Goal: Transaction & Acquisition: Purchase product/service

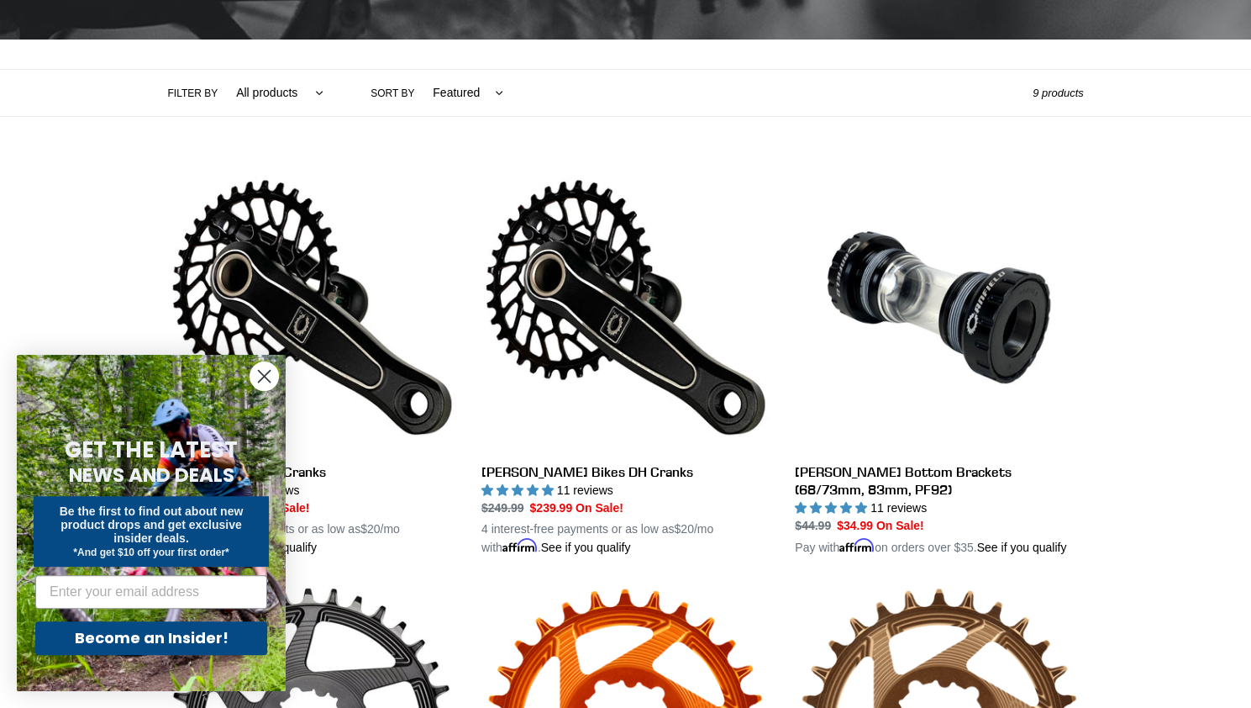
scroll to position [355, 0]
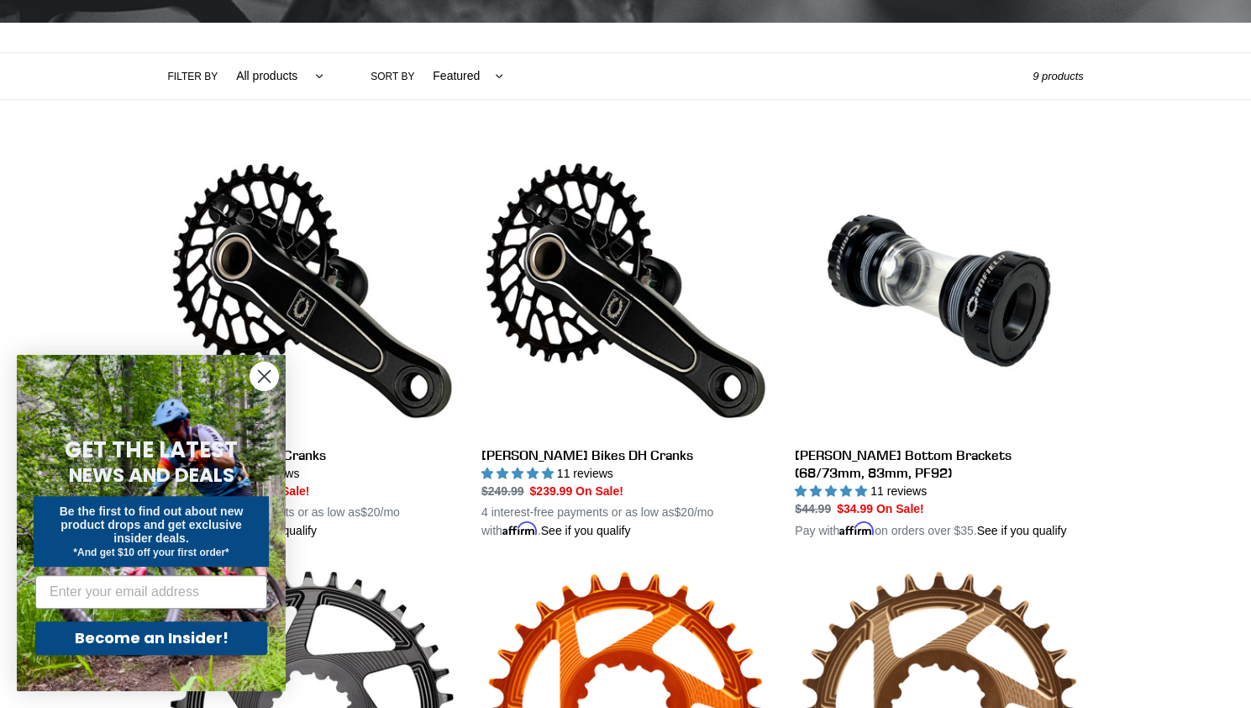
click at [268, 386] on circle "Close dialog" at bounding box center [264, 376] width 28 height 28
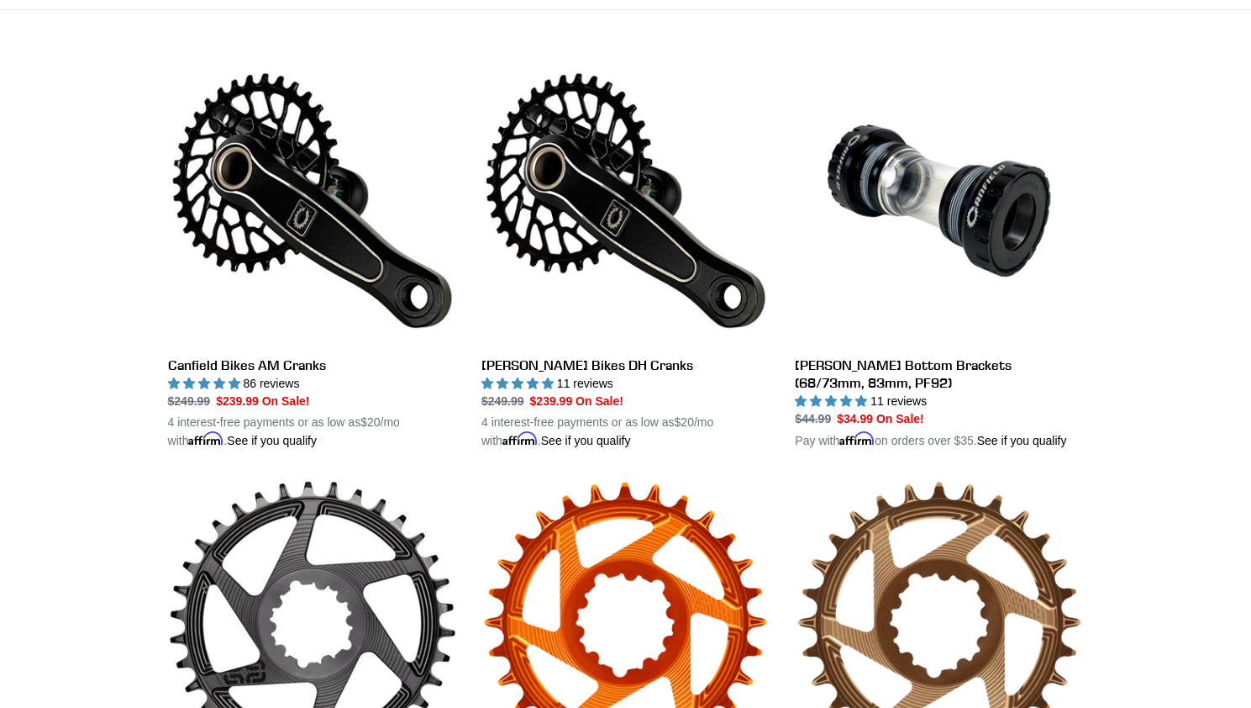
scroll to position [444, 0]
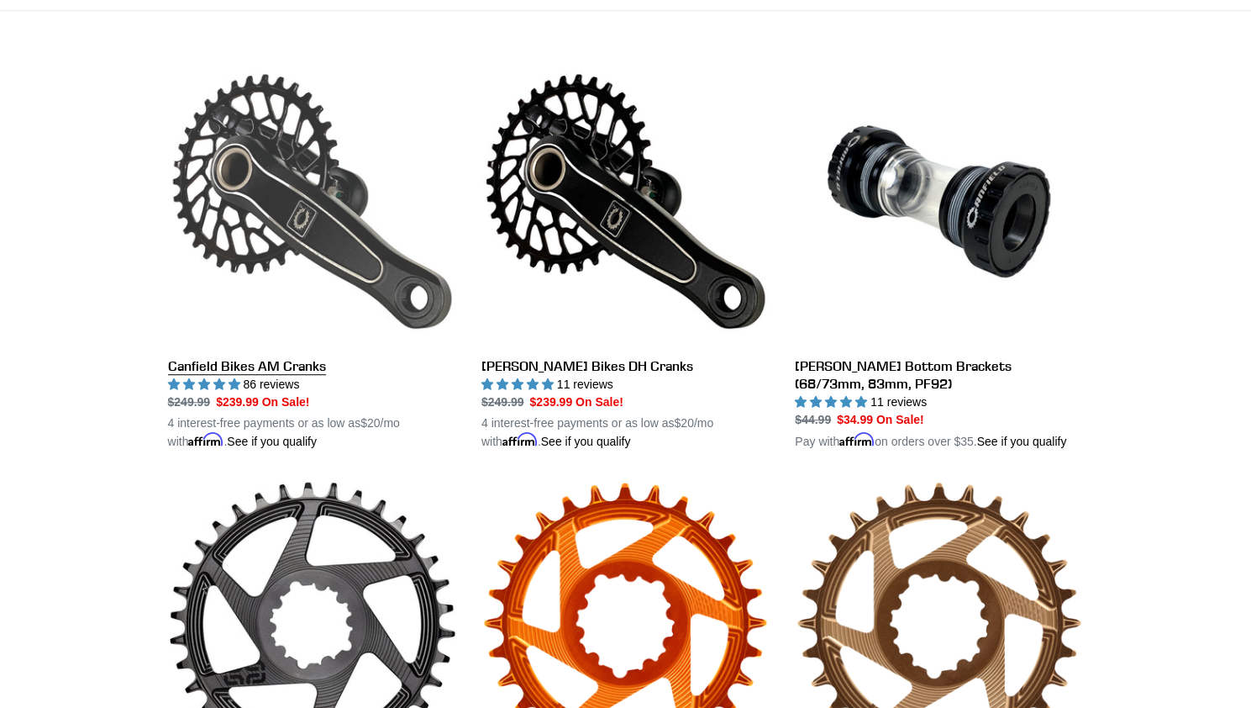
click at [329, 203] on link "Canfield Bikes AM Cranks" at bounding box center [312, 253] width 288 height 393
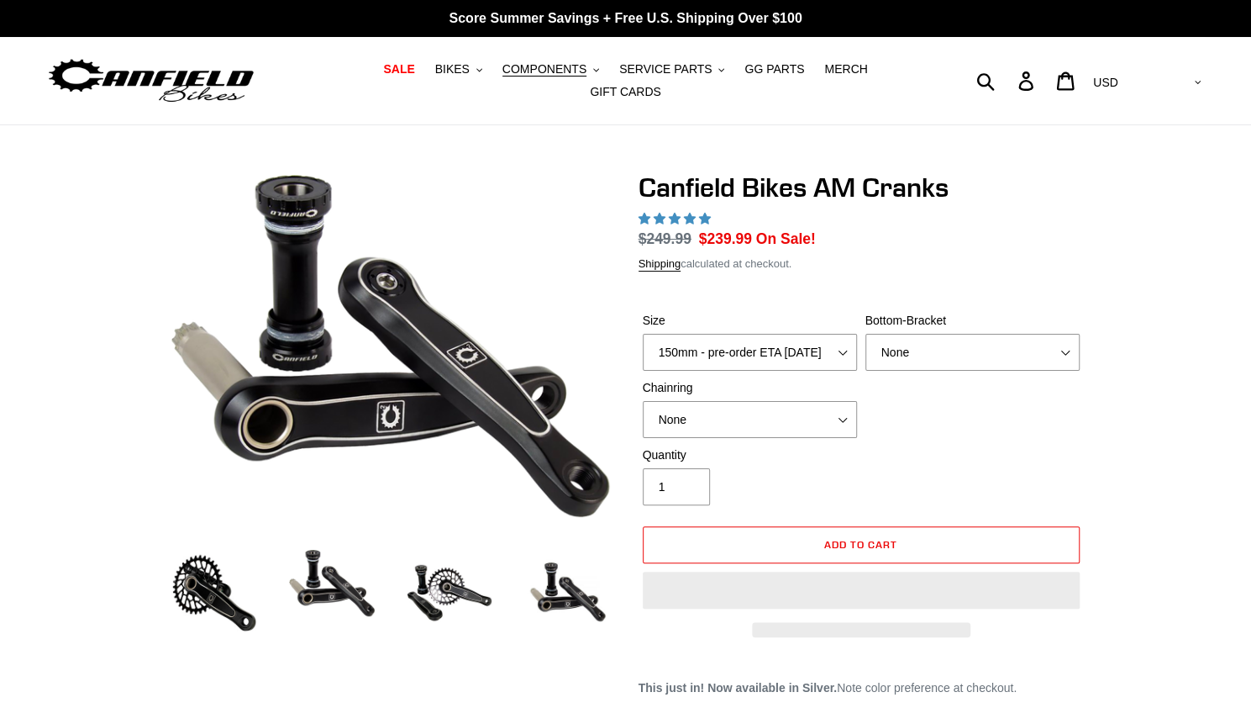
select select "highest-rating"
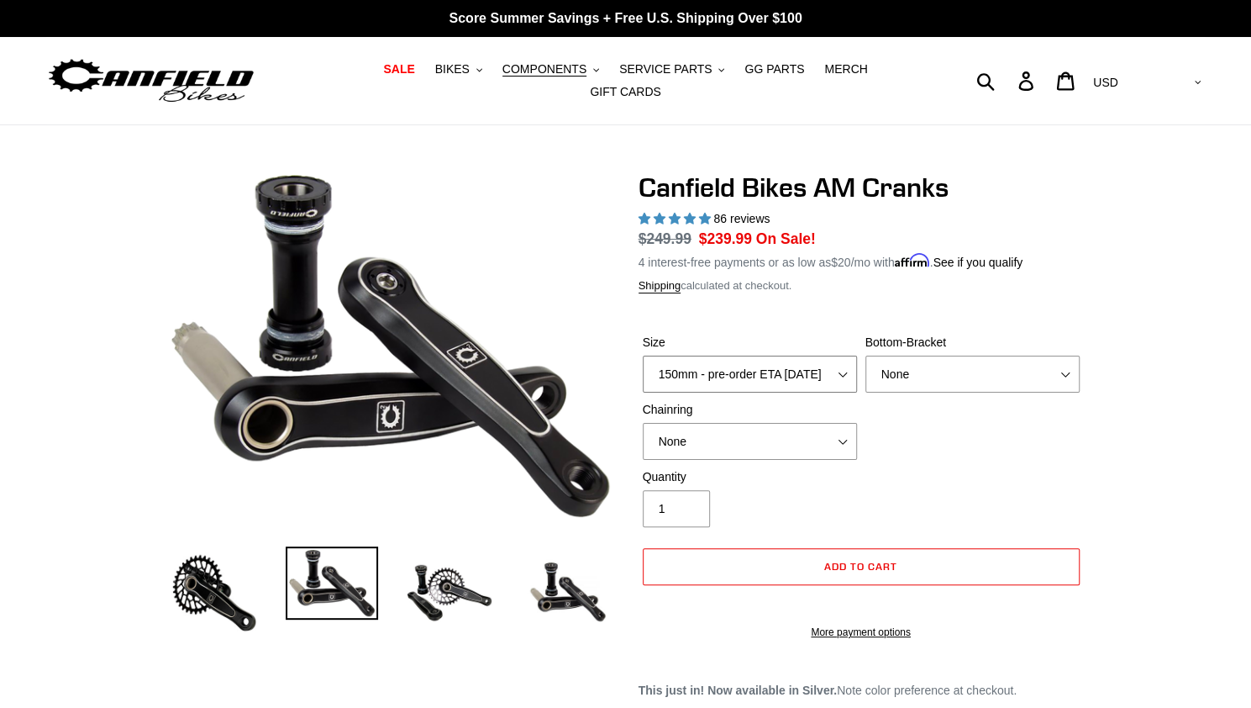
click at [851, 361] on select "150mm - pre-order ETA 9/30/25 155mm - pre-order ETA 9/30/25 160mm - pre-order E…" at bounding box center [750, 373] width 214 height 37
select select "160mm - pre-order ETA 9/30/25"
click at [643, 355] on select "150mm - pre-order ETA 9/30/25 155mm - pre-order ETA 9/30/25 160mm - pre-order E…" at bounding box center [750, 373] width 214 height 37
click at [1047, 355] on select "None BSA Threaded 68/73mm Press Fit PF92" at bounding box center [973, 373] width 214 height 37
click at [866, 355] on select "None BSA Threaded 68/73mm Press Fit PF92" at bounding box center [973, 373] width 214 height 37
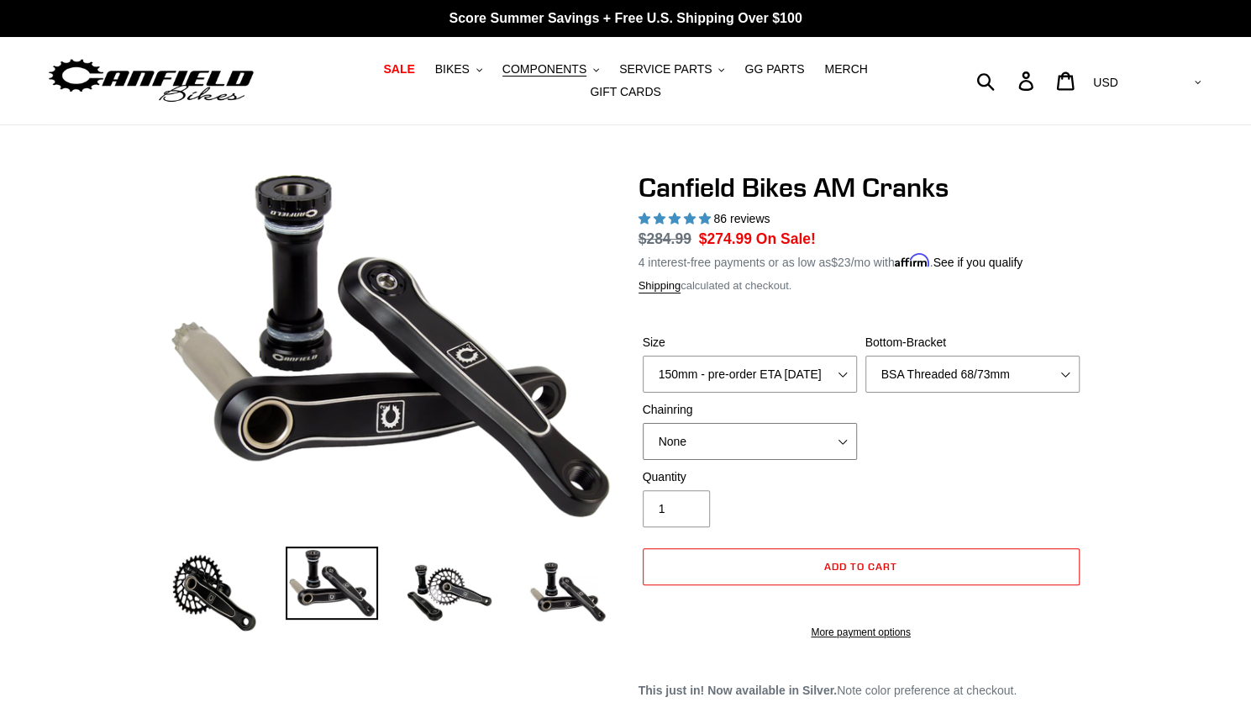
click at [850, 433] on select "None 30t Round (Boost 148) 30t Oval (Boost 148) 32t Round (Boost 148) 32t Oval …" at bounding box center [750, 441] width 214 height 37
click at [643, 423] on select "None 30t Round (Boost 148) 30t Oval (Boost 148) 32t Round (Boost 148) 32t Oval …" at bounding box center [750, 441] width 214 height 37
click at [897, 479] on div "Quantity 1" at bounding box center [861, 501] width 445 height 67
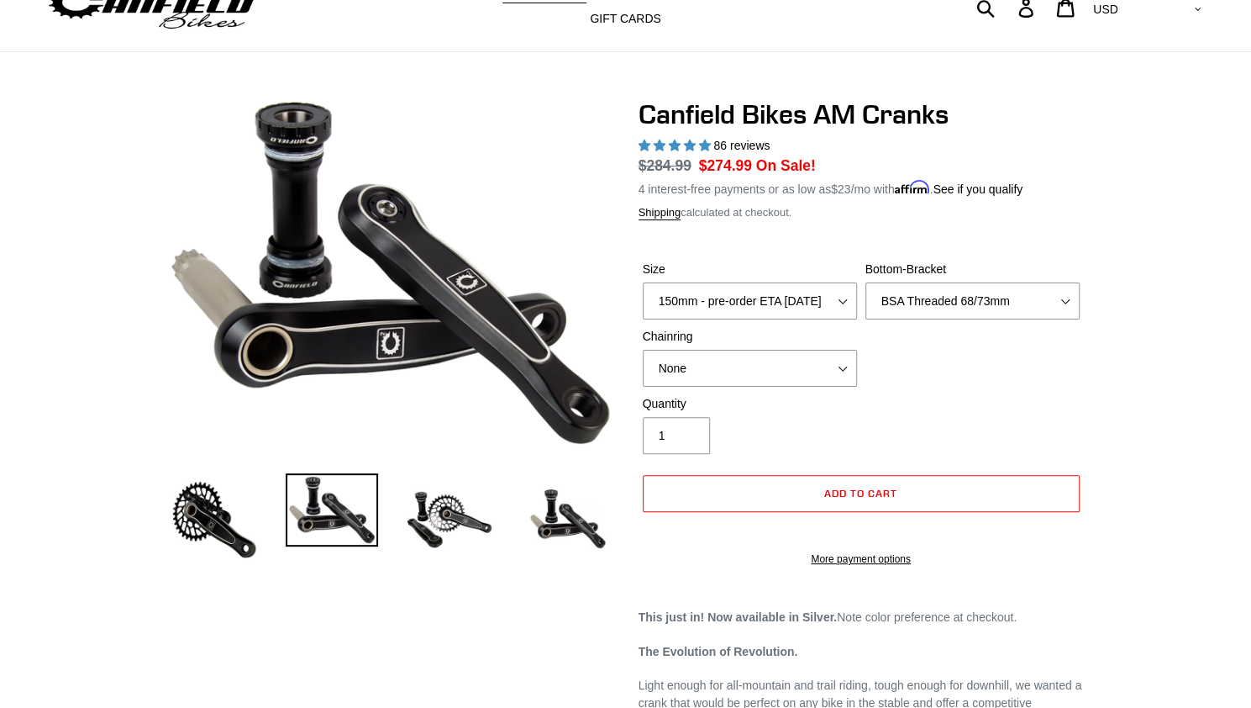
scroll to position [72, 0]
click at [1055, 292] on select "None BSA Threaded 68/73mm Press Fit PF92" at bounding box center [973, 301] width 214 height 37
select select "None"
click at [866, 283] on select "None BSA Threaded 68/73mm Press Fit PF92" at bounding box center [973, 301] width 214 height 37
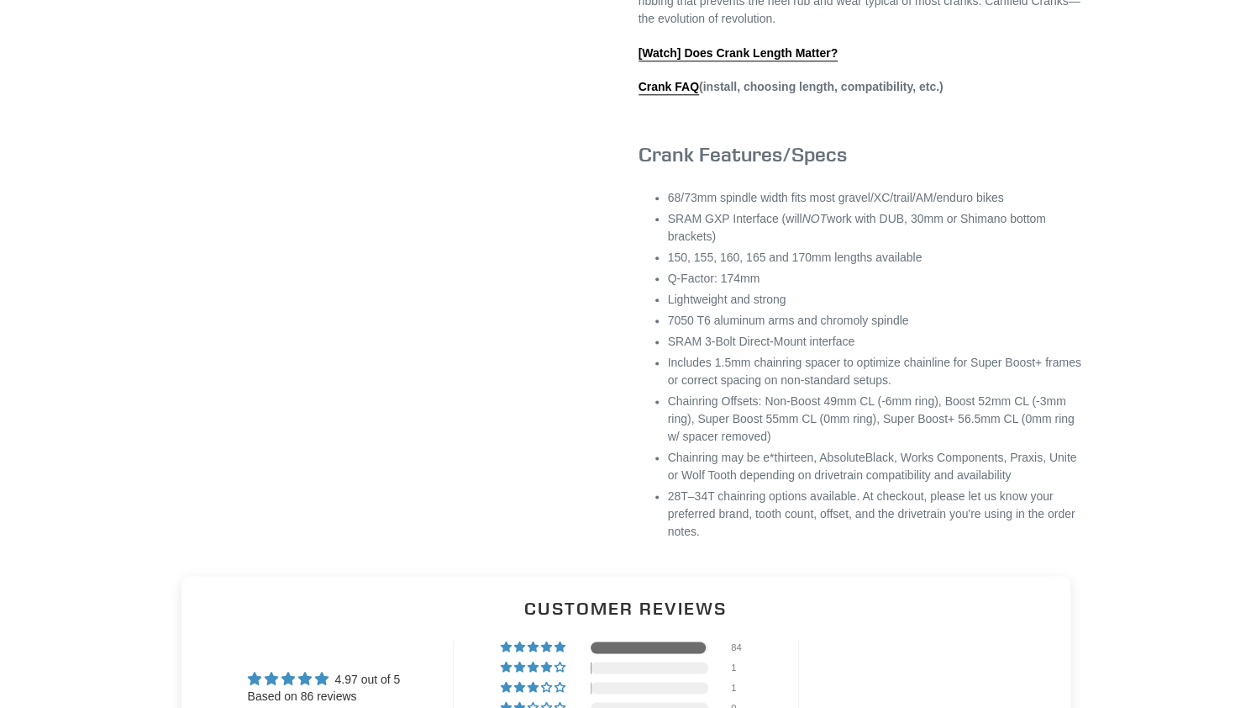
scroll to position [1161, 0]
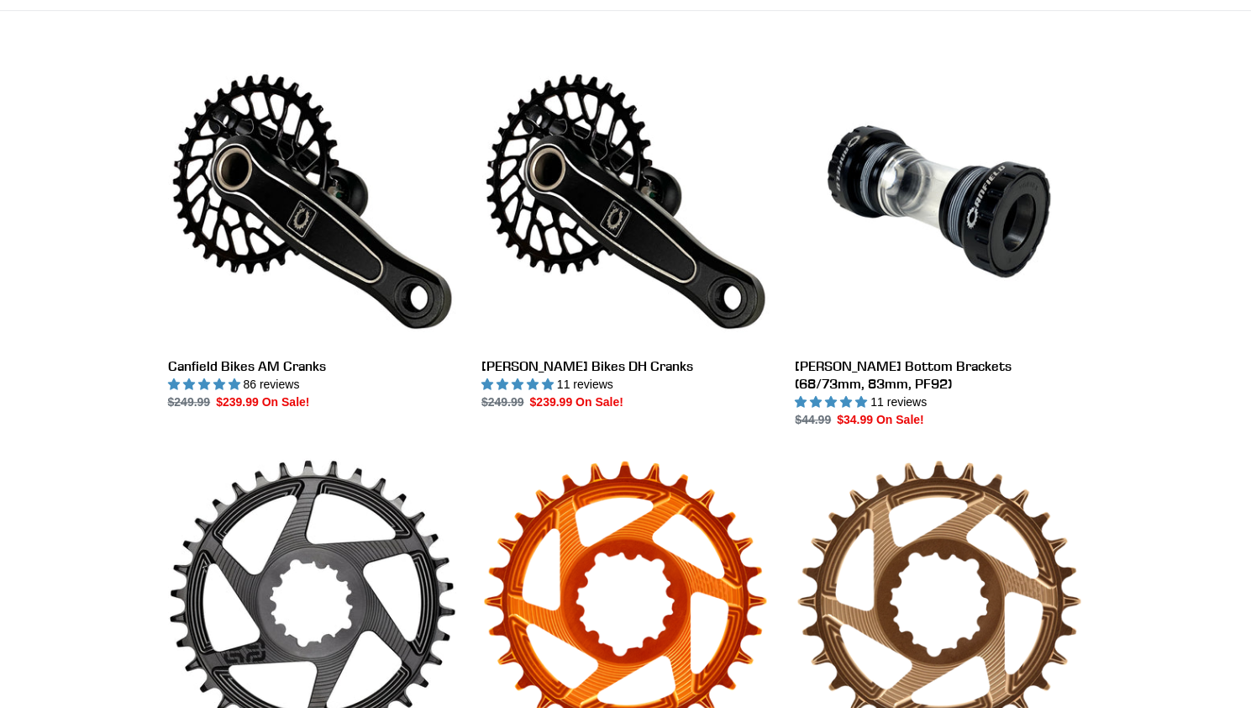
scroll to position [444, 0]
